Goal: Task Accomplishment & Management: Manage account settings

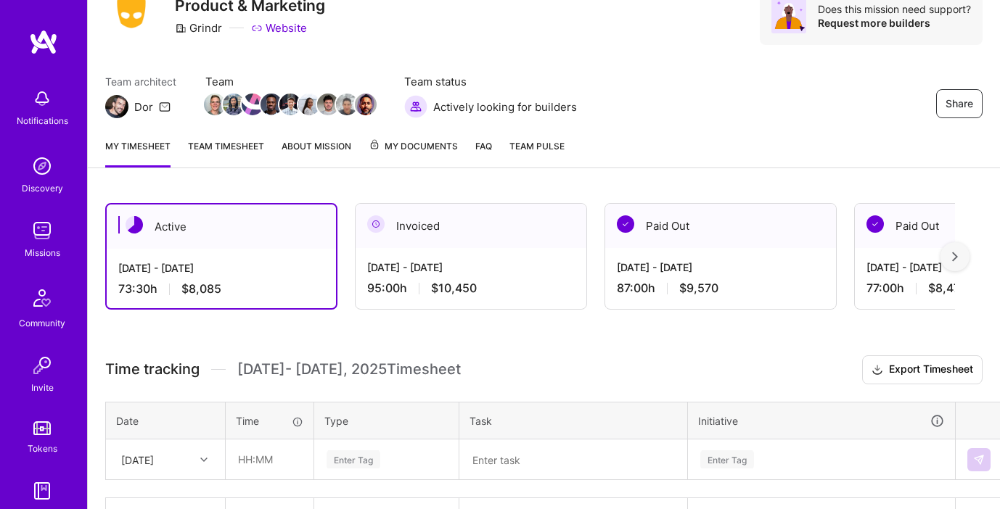
scroll to position [56, 0]
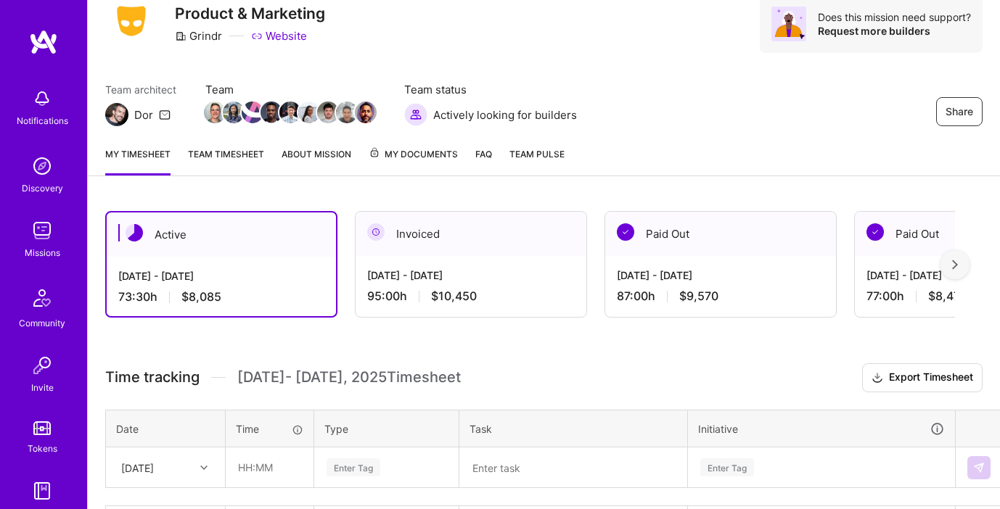
click at [237, 159] on link "Team timesheet" at bounding box center [226, 161] width 76 height 29
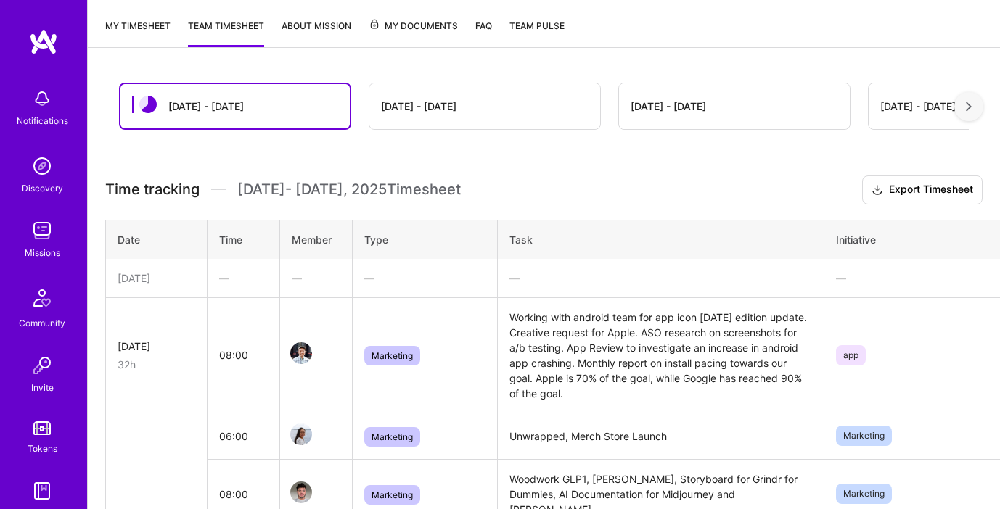
scroll to position [154, 0]
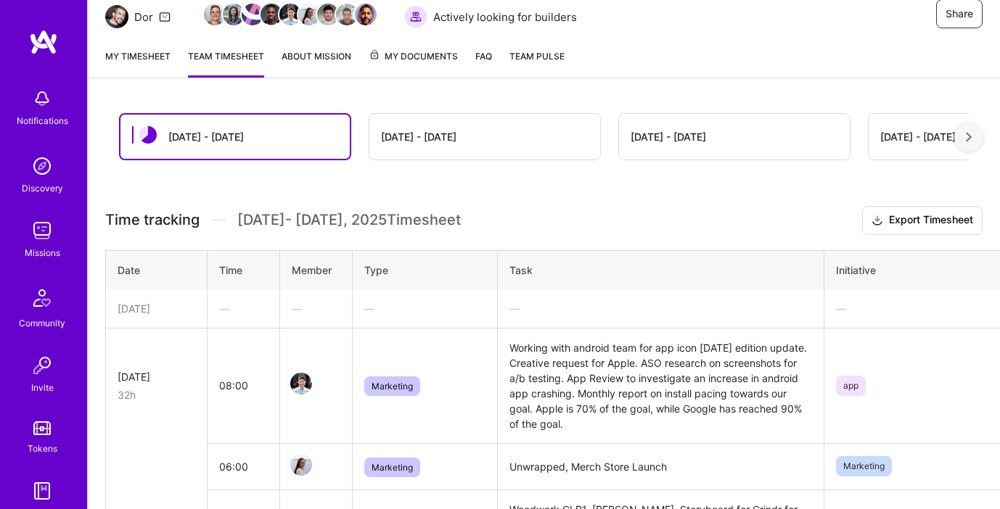
click at [237, 62] on link "Team timesheet" at bounding box center [226, 63] width 76 height 29
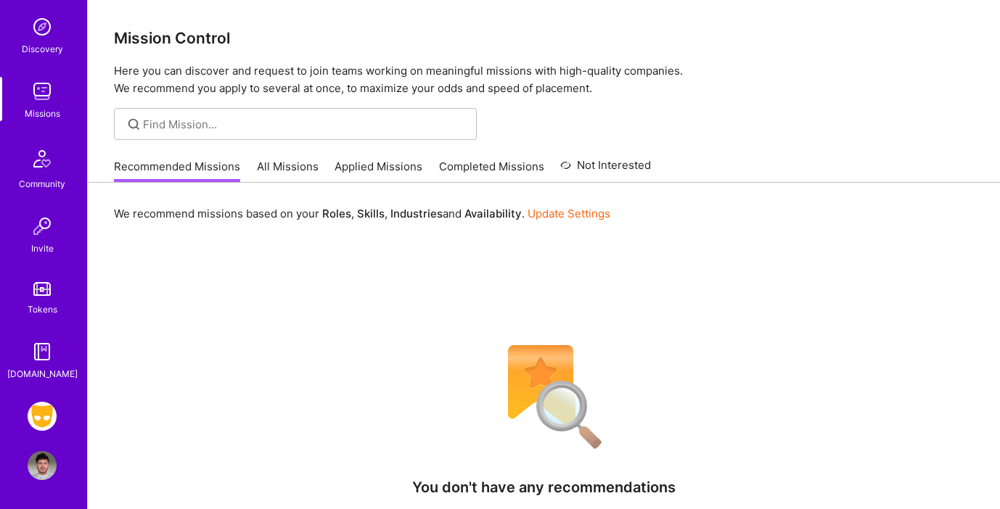
scroll to position [1, 0]
click at [51, 411] on img at bounding box center [42, 416] width 29 height 29
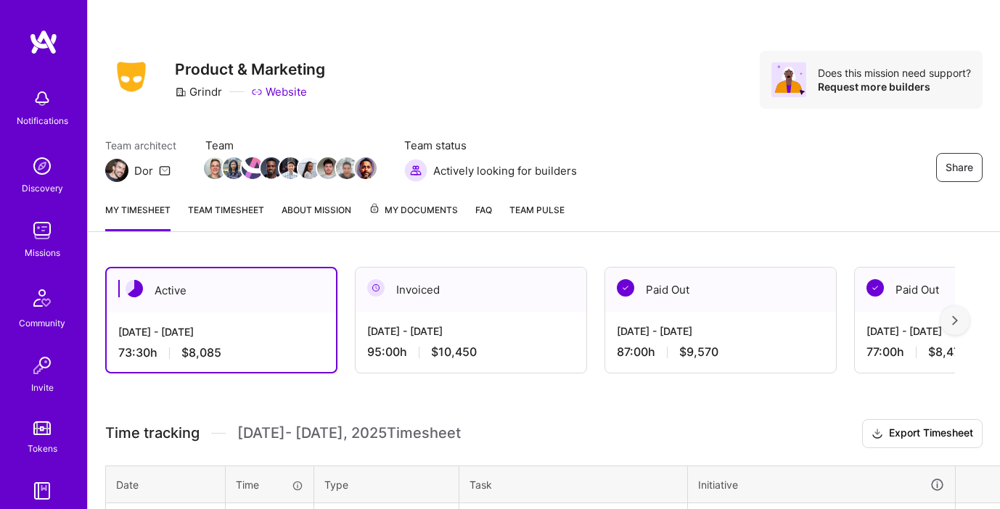
click at [250, 215] on link "Team timesheet" at bounding box center [226, 216] width 76 height 29
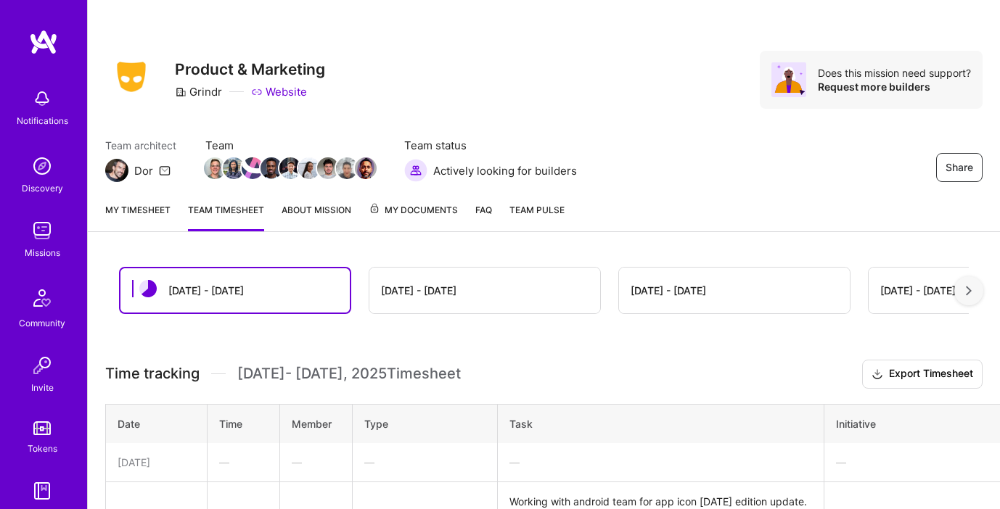
scroll to position [18, 0]
